Goal: Navigation & Orientation: Go to known website

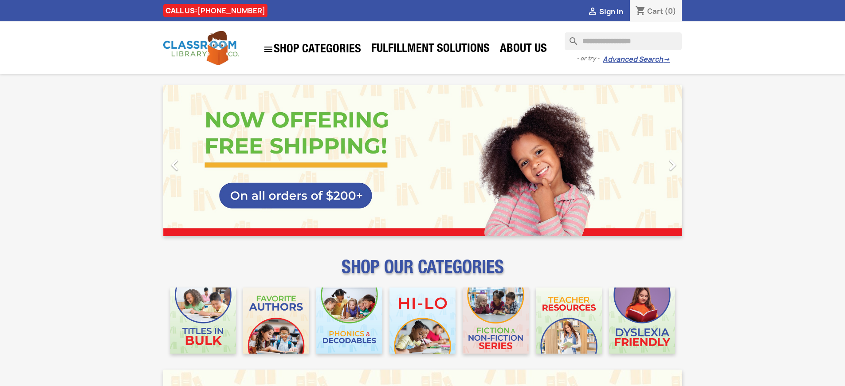
click at [615, 11] on span "Sign in" at bounding box center [611, 12] width 24 height 10
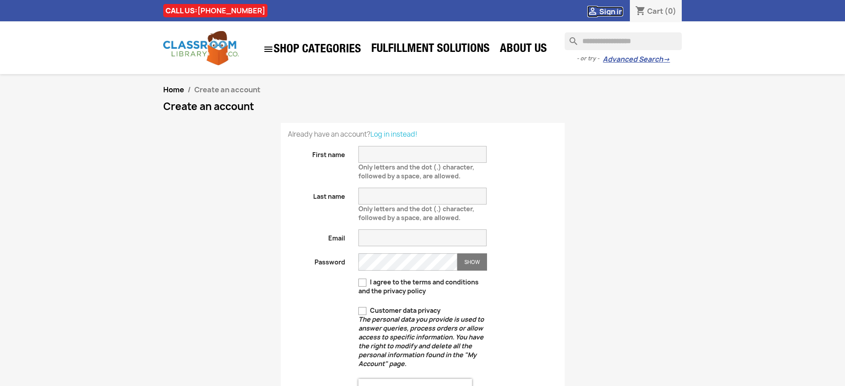
click at [615, 11] on span "Sign in" at bounding box center [611, 12] width 24 height 10
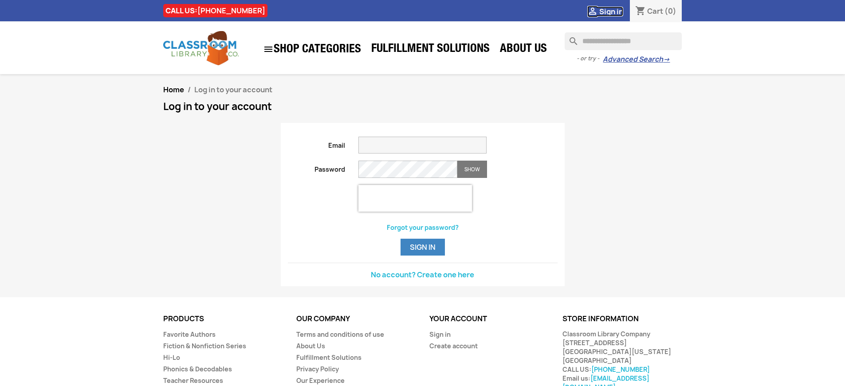
click at [615, 11] on span "Sign in" at bounding box center [611, 12] width 24 height 10
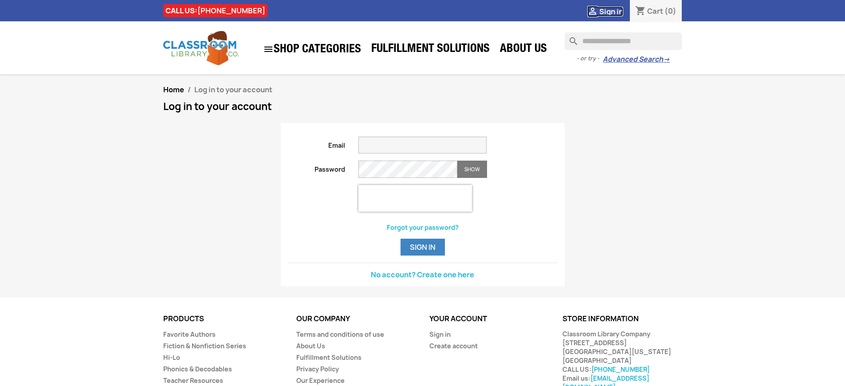
click at [615, 11] on span "Sign in" at bounding box center [611, 12] width 24 height 10
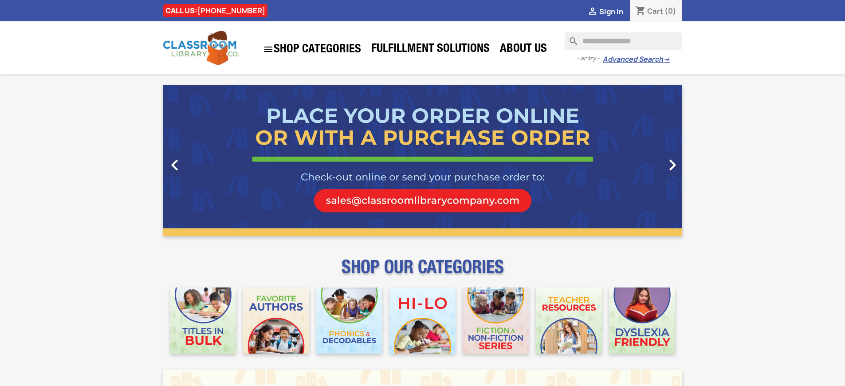
click at [615, 11] on span "Sign in" at bounding box center [611, 12] width 24 height 10
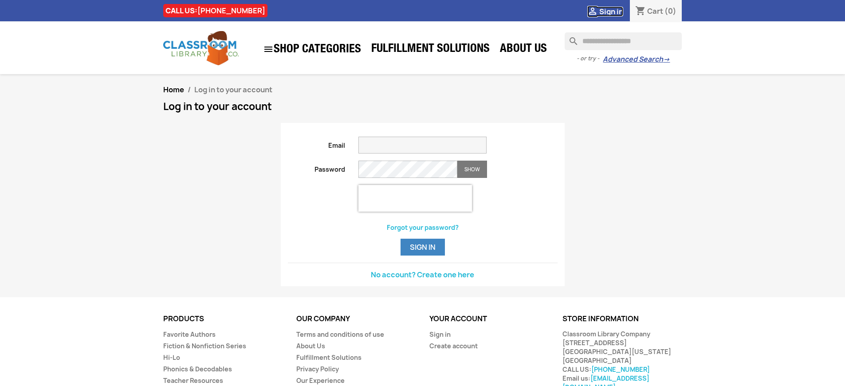
click at [615, 11] on span "Sign in" at bounding box center [611, 12] width 24 height 10
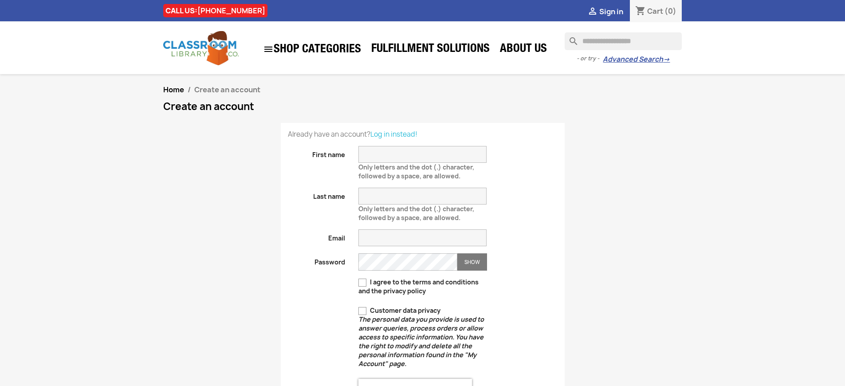
click at [615, 11] on span "Sign in" at bounding box center [611, 12] width 24 height 10
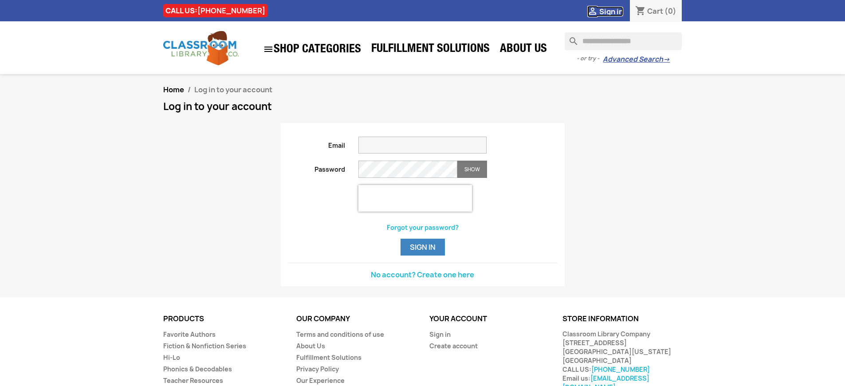
click at [615, 11] on span "Sign in" at bounding box center [611, 12] width 24 height 10
click at [422, 256] on button "Sign in" at bounding box center [423, 247] width 44 height 17
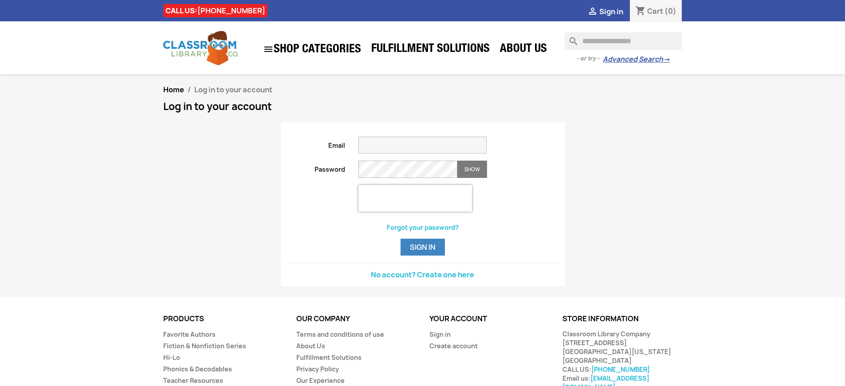
click at [422, 256] on button "Sign in" at bounding box center [423, 247] width 44 height 17
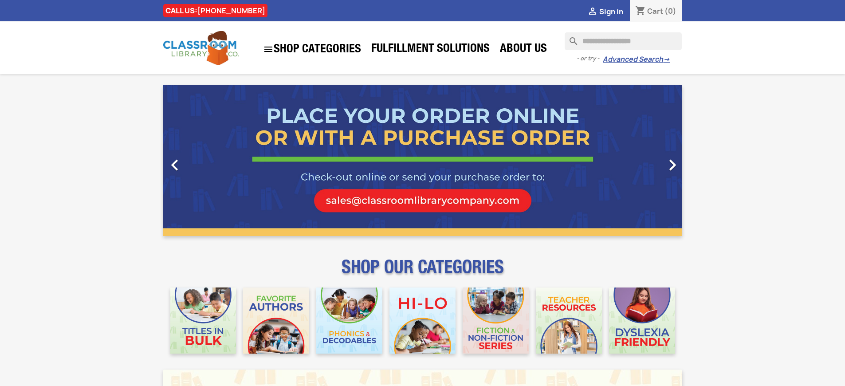
click at [615, 11] on span "Sign in" at bounding box center [611, 12] width 24 height 10
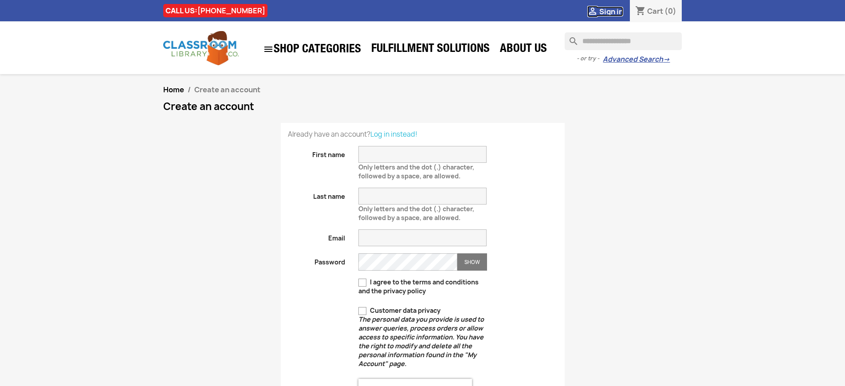
click at [615, 11] on span "Sign in" at bounding box center [611, 12] width 24 height 10
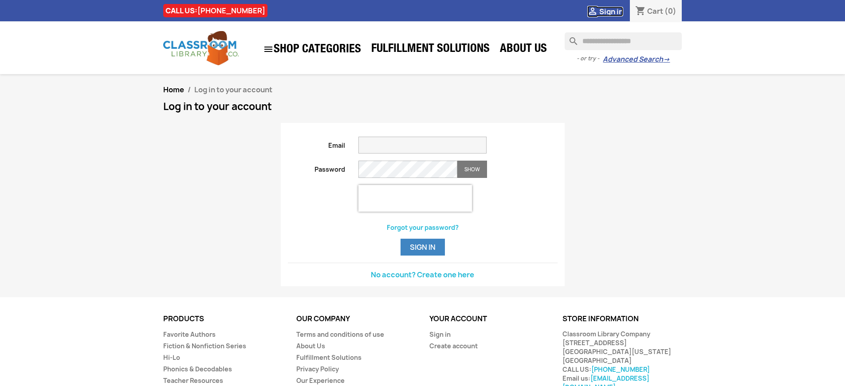
click at [615, 11] on span "Sign in" at bounding box center [611, 12] width 24 height 10
click at [439, 339] on link "Sign in" at bounding box center [439, 334] width 21 height 8
